Goal: Information Seeking & Learning: Understand process/instructions

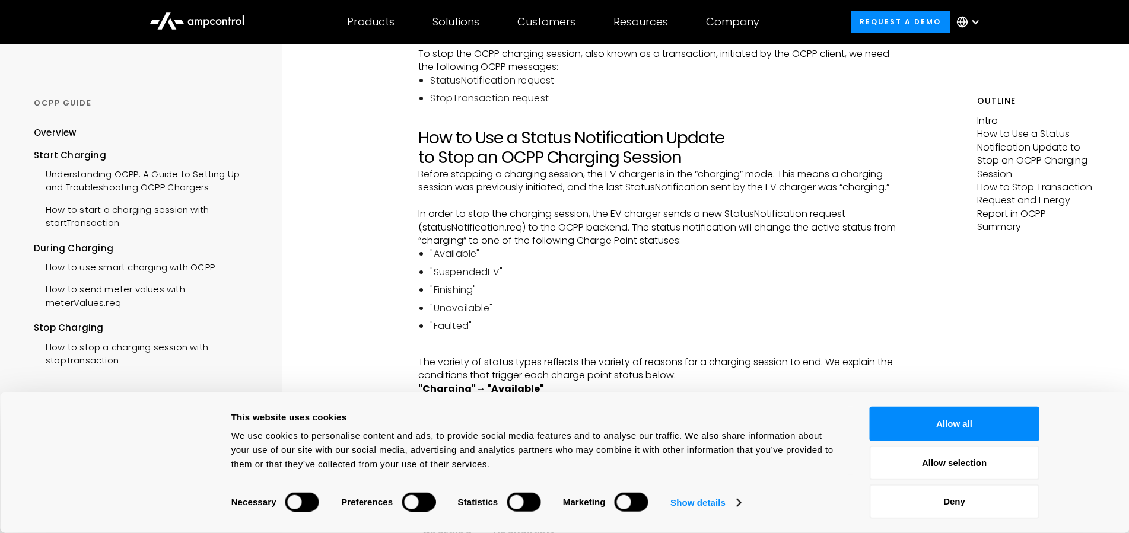
scroll to position [423, 0]
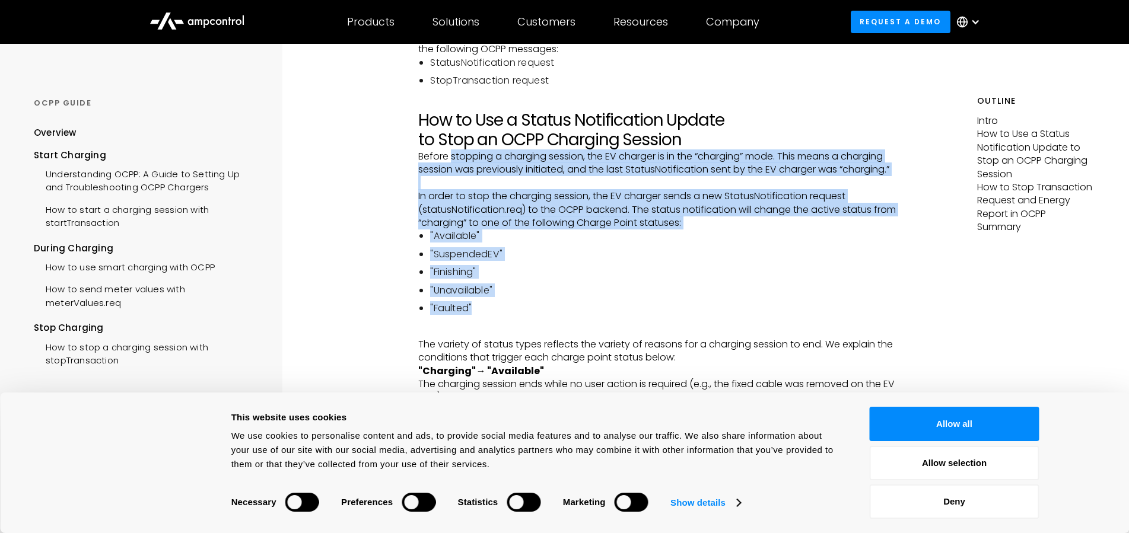
drag, startPoint x: 451, startPoint y: 169, endPoint x: 719, endPoint y: 328, distance: 312.2
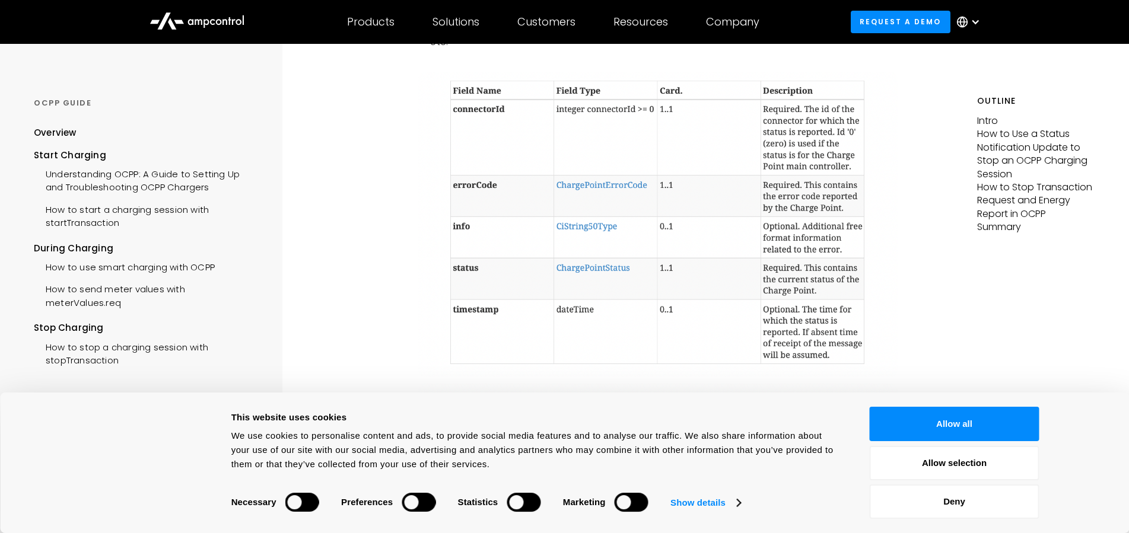
scroll to position [1391, 0]
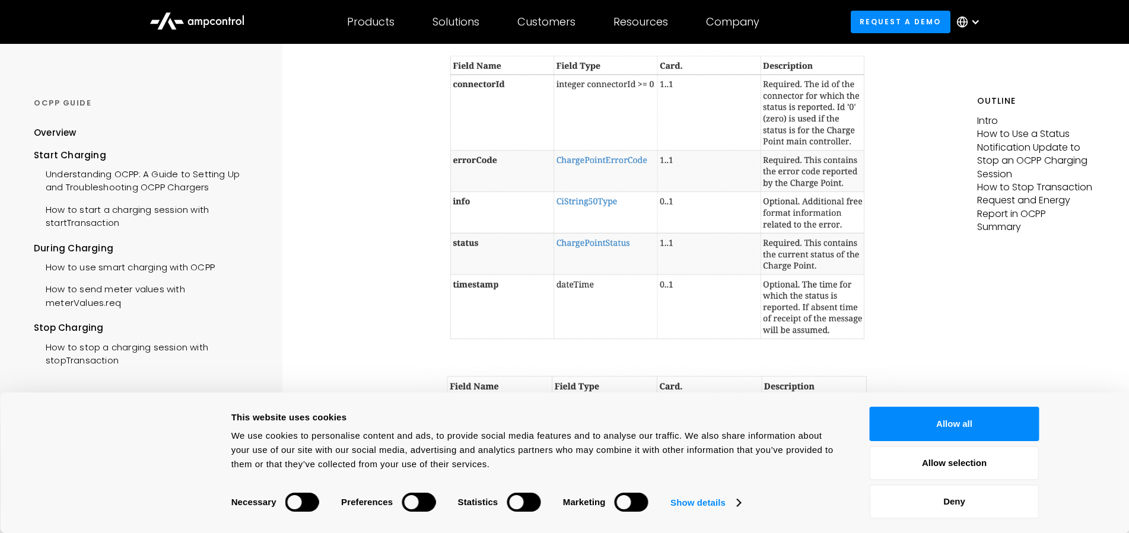
click at [589, 260] on img at bounding box center [657, 200] width 479 height 306
click at [597, 255] on img at bounding box center [657, 200] width 479 height 306
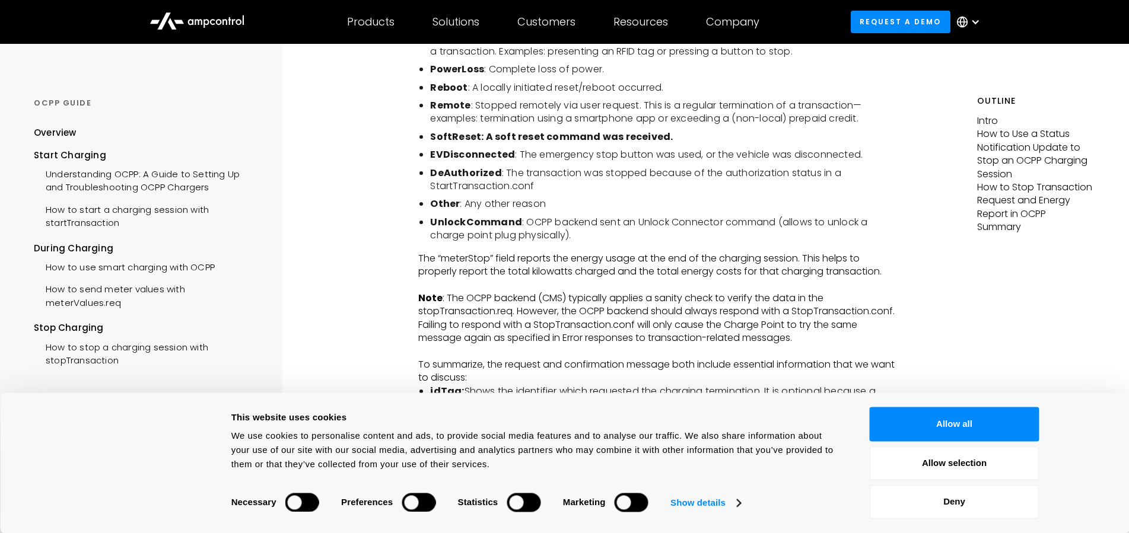
scroll to position [2541, 0]
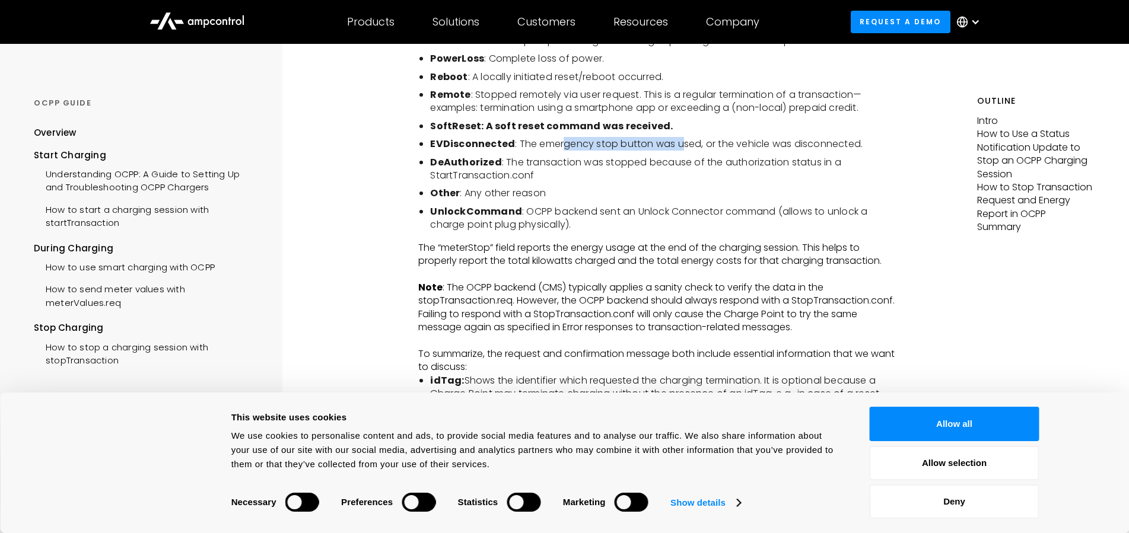
drag, startPoint x: 561, startPoint y: 163, endPoint x: 680, endPoint y: 165, distance: 118.6
click at [680, 151] on li "EVDisconnected : The emergency stop button was used, or the vehicle was disconn…" at bounding box center [663, 144] width 467 height 13
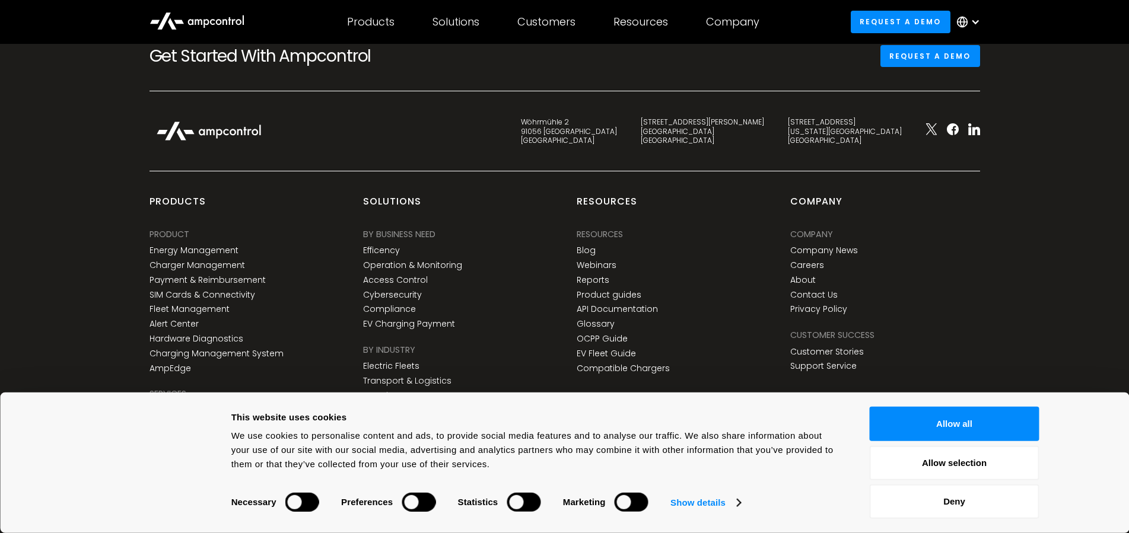
scroll to position [3630, 0]
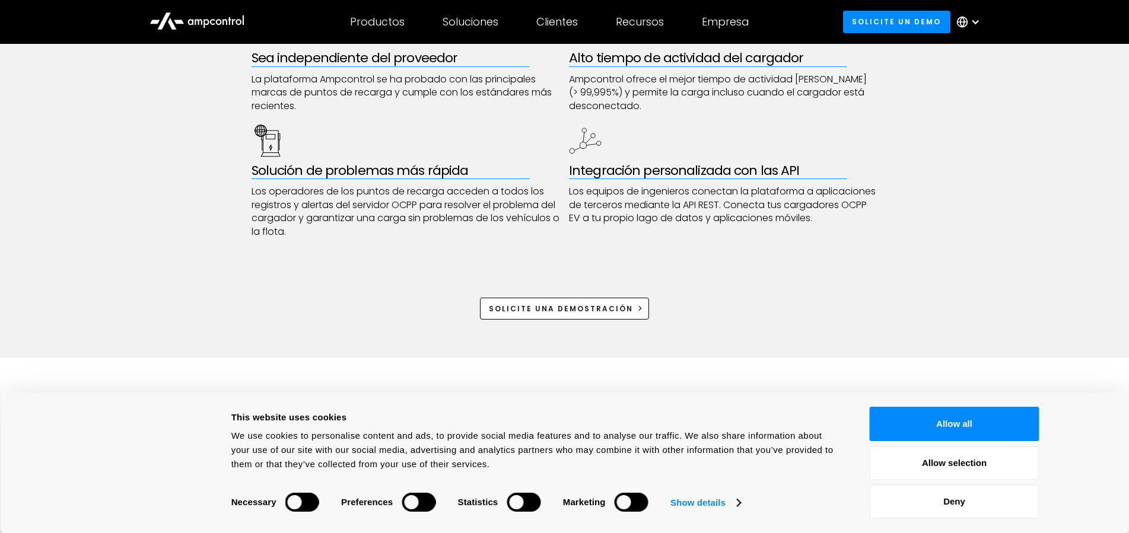
scroll to position [605, 0]
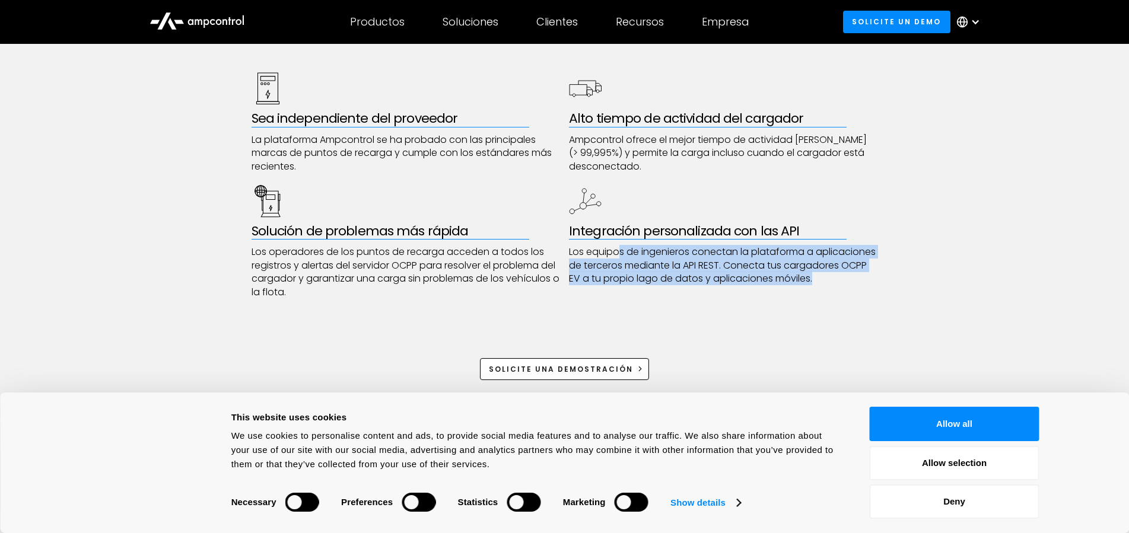
drag, startPoint x: 618, startPoint y: 253, endPoint x: 735, endPoint y: 292, distance: 123.4
click at [735, 285] on p "Los equipos de ingenieros conectan la plataforma a aplicaciones de terceros med…" at bounding box center [723, 266] width 309 height 40
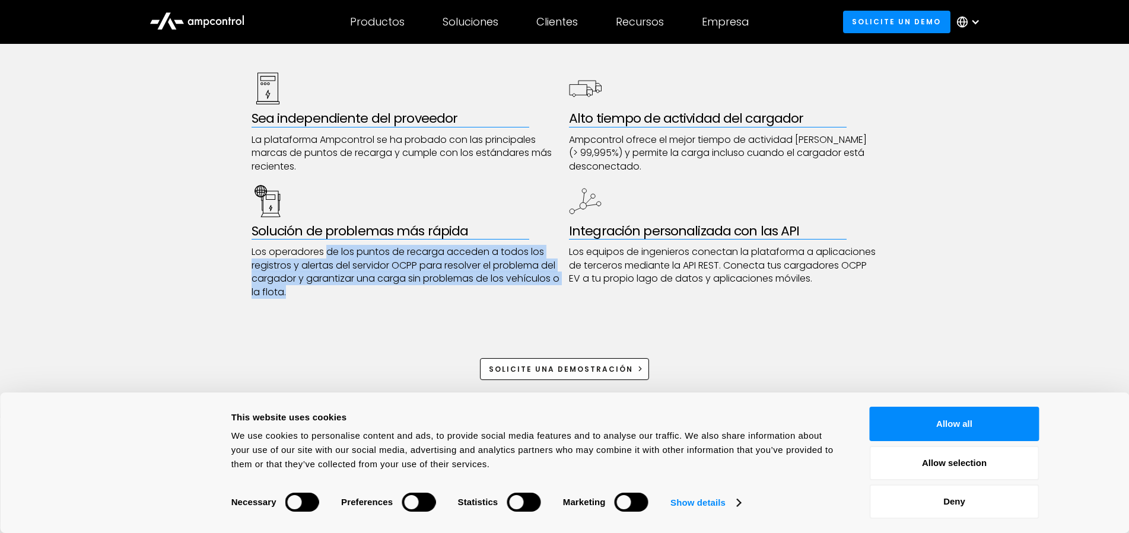
drag, startPoint x: 328, startPoint y: 253, endPoint x: 477, endPoint y: 297, distance: 155.6
click at [477, 297] on p "Los operadores de los puntos de recarga acceden a todos los registros y alertas…" at bounding box center [405, 272] width 309 height 53
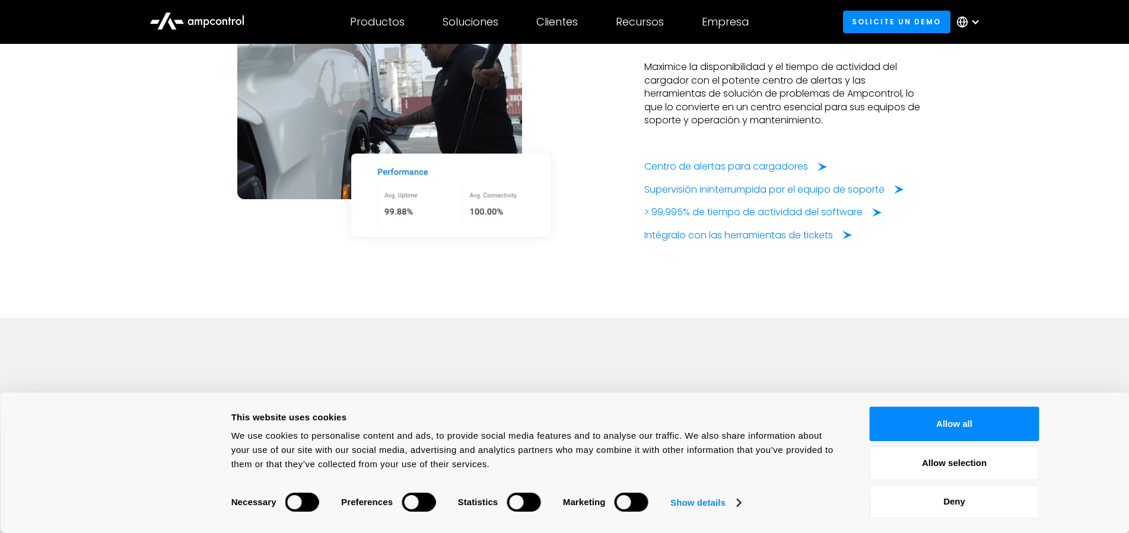
scroll to position [2117, 0]
